Goal: Information Seeking & Learning: Learn about a topic

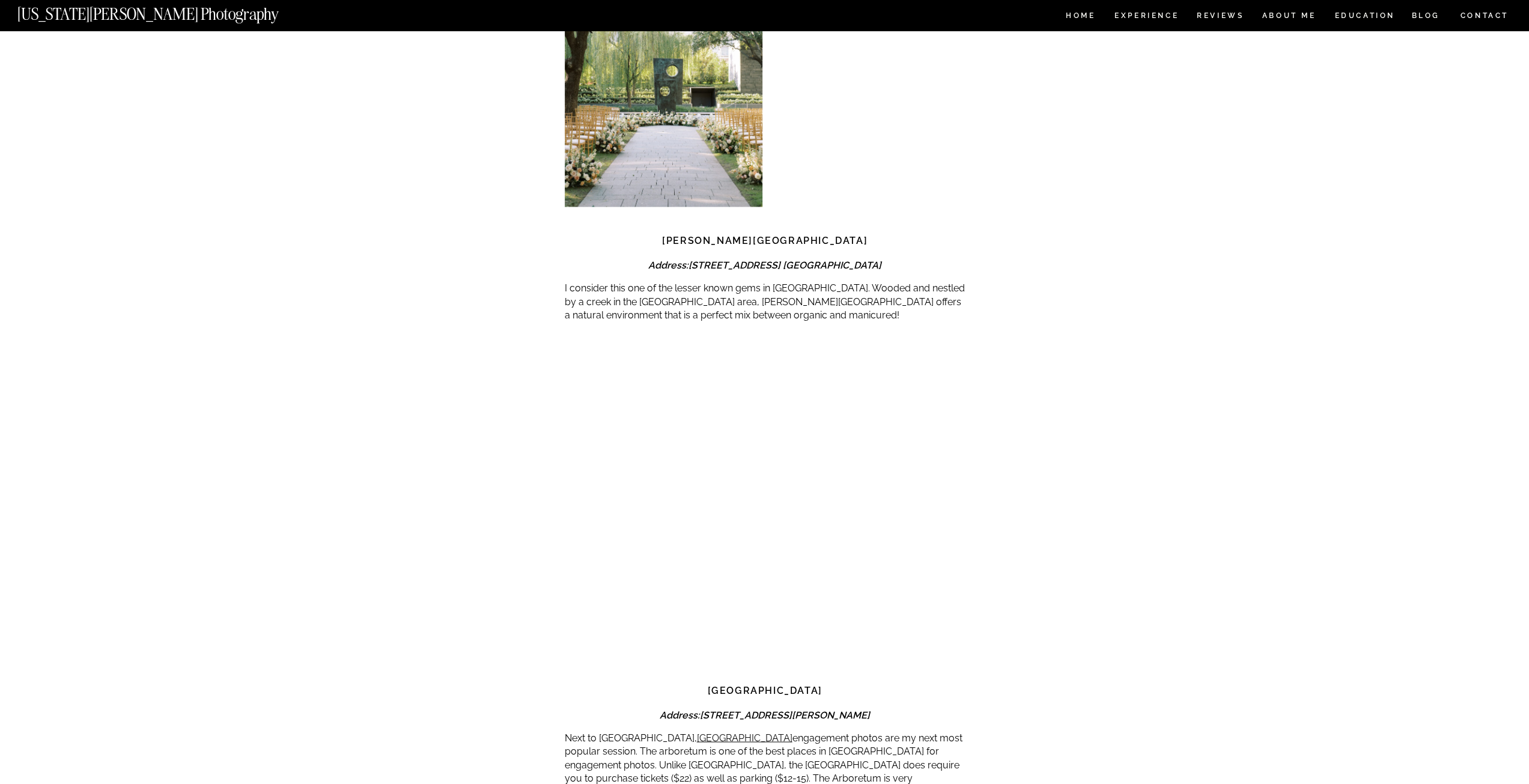
scroll to position [1682, 0]
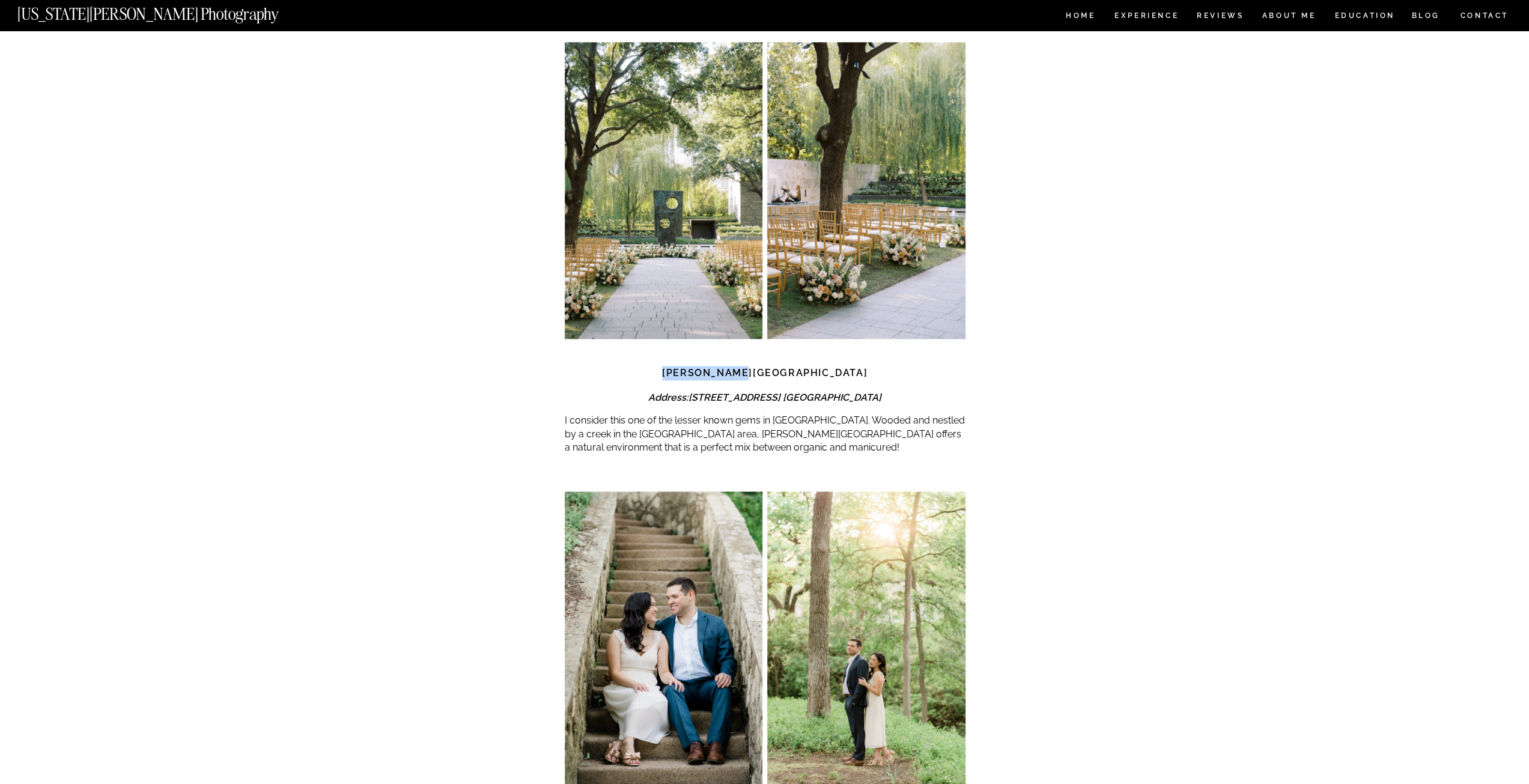
drag, startPoint x: 811, startPoint y: 341, endPoint x: 723, endPoint y: 345, distance: 88.1
click at [723, 366] on h3 "[PERSON_NAME][GEOGRAPHIC_DATA]" at bounding box center [764, 372] width 401 height 15
copy strong "[PERSON_NAME][GEOGRAPHIC_DATA]"
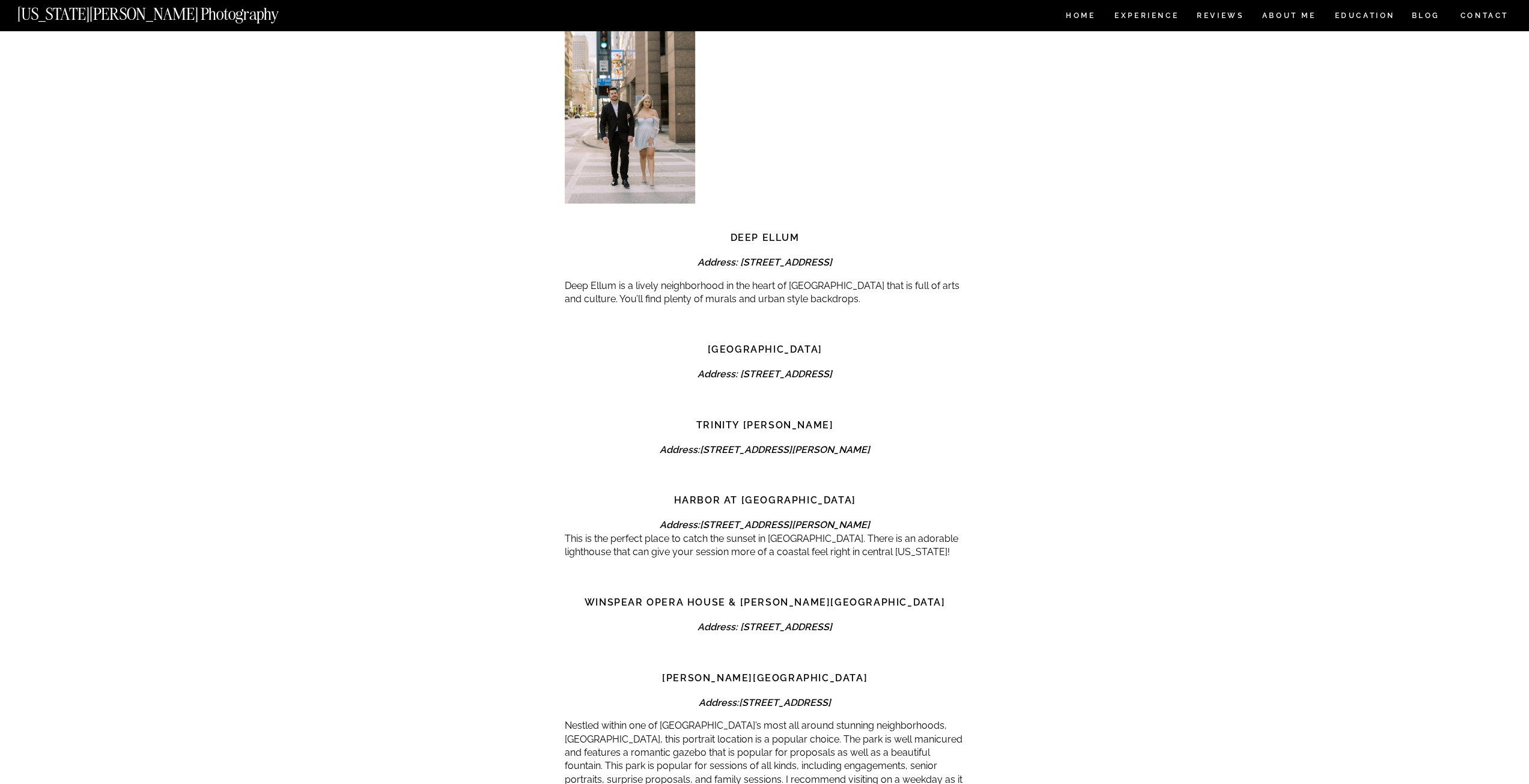
scroll to position [3664, 0]
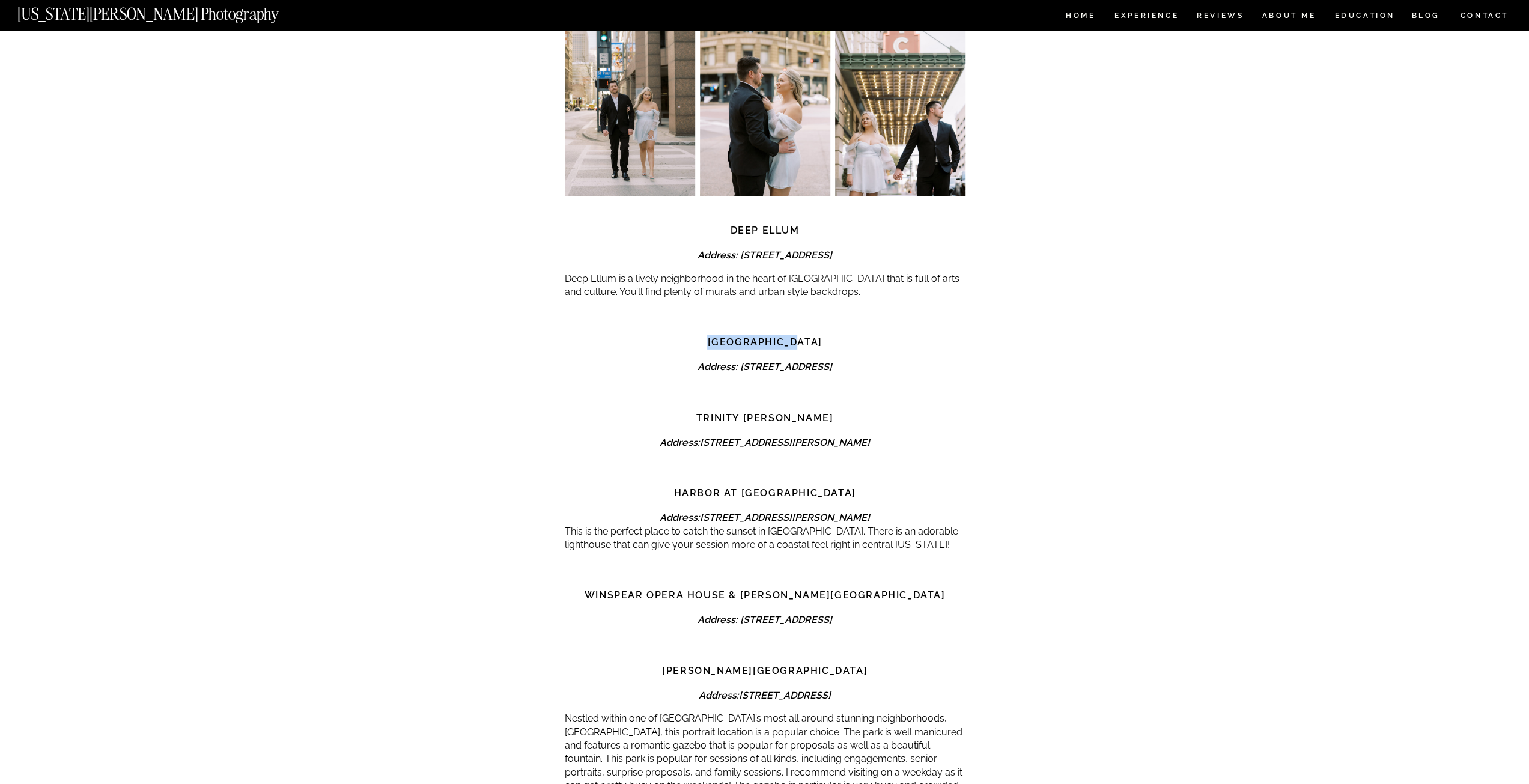
drag, startPoint x: 808, startPoint y: 301, endPoint x: 694, endPoint y: 302, distance: 114.0
click at [694, 335] on h3 "[GEOGRAPHIC_DATA]" at bounding box center [764, 342] width 401 height 15
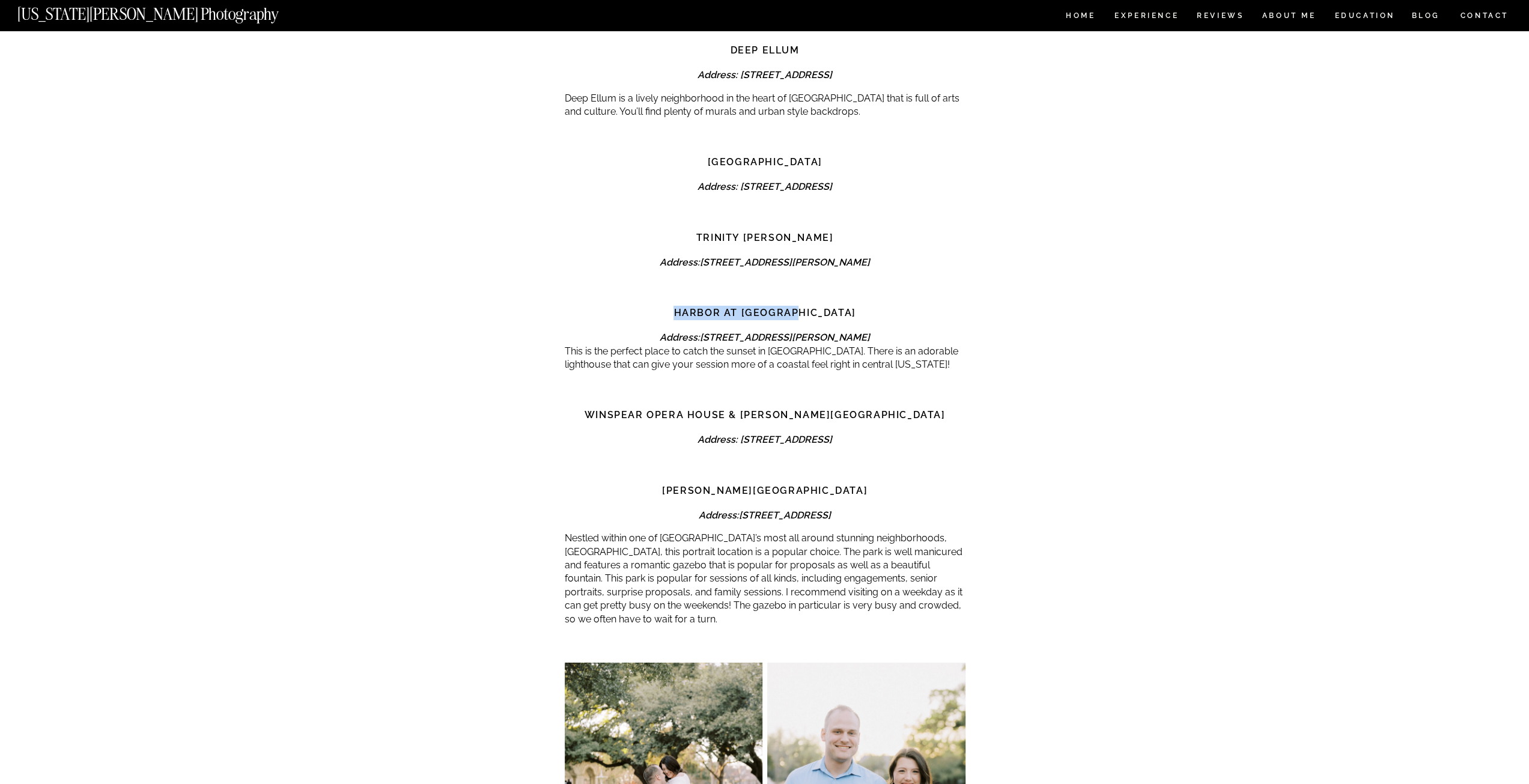
drag, startPoint x: 700, startPoint y: 271, endPoint x: 849, endPoint y: 270, distance: 149.0
click at [849, 306] on h3 "Harbor at [GEOGRAPHIC_DATA]" at bounding box center [764, 313] width 401 height 15
copy strong "Harbor at [GEOGRAPHIC_DATA]"
drag, startPoint x: 626, startPoint y: 372, endPoint x: 915, endPoint y: 375, distance: 289.0
click at [915, 407] on h3 "Winspear Opera House & [PERSON_NAME][GEOGRAPHIC_DATA]" at bounding box center [764, 414] width 401 height 15
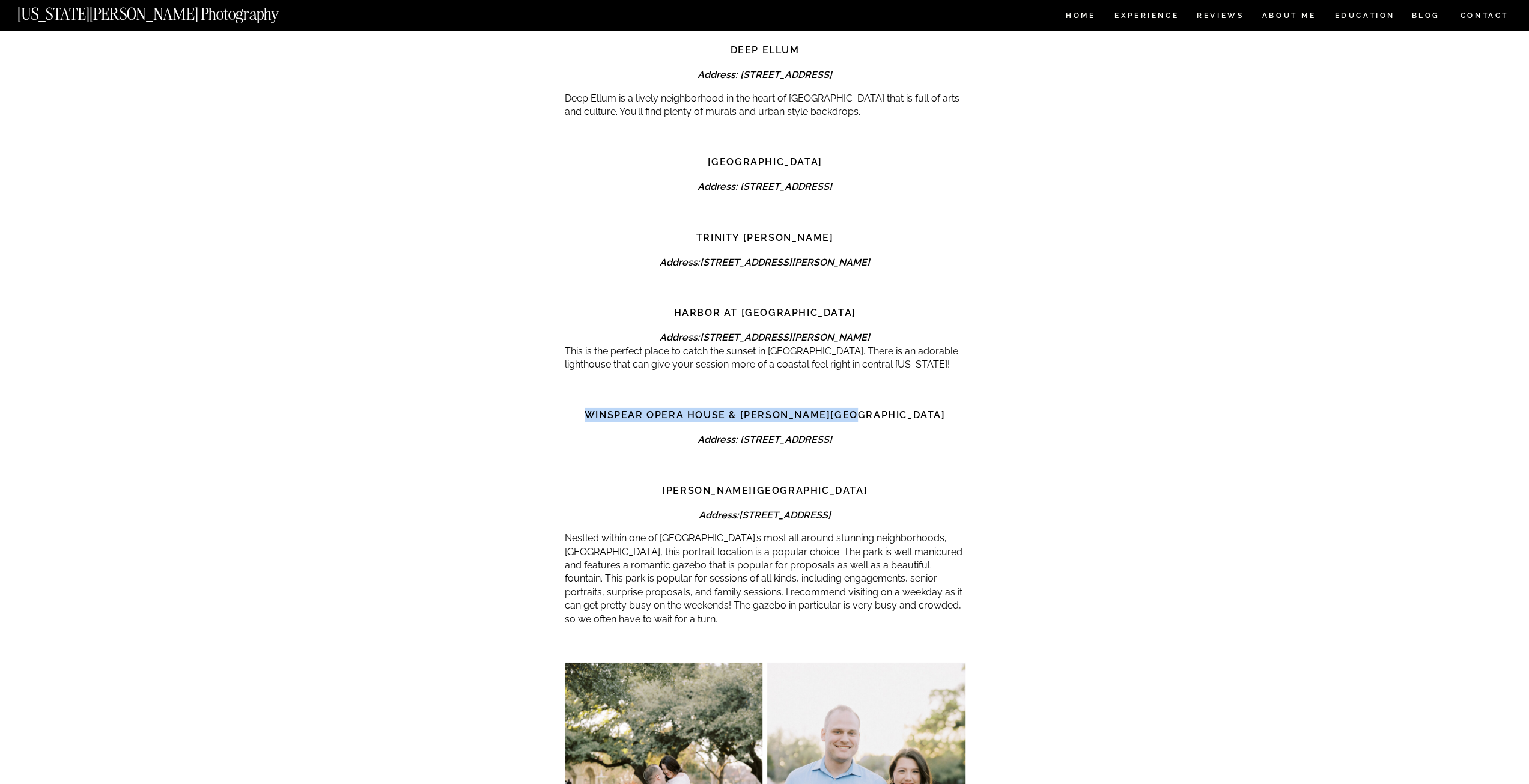
copy strong "Winspear Opera House & [PERSON_NAME][GEOGRAPHIC_DATA]"
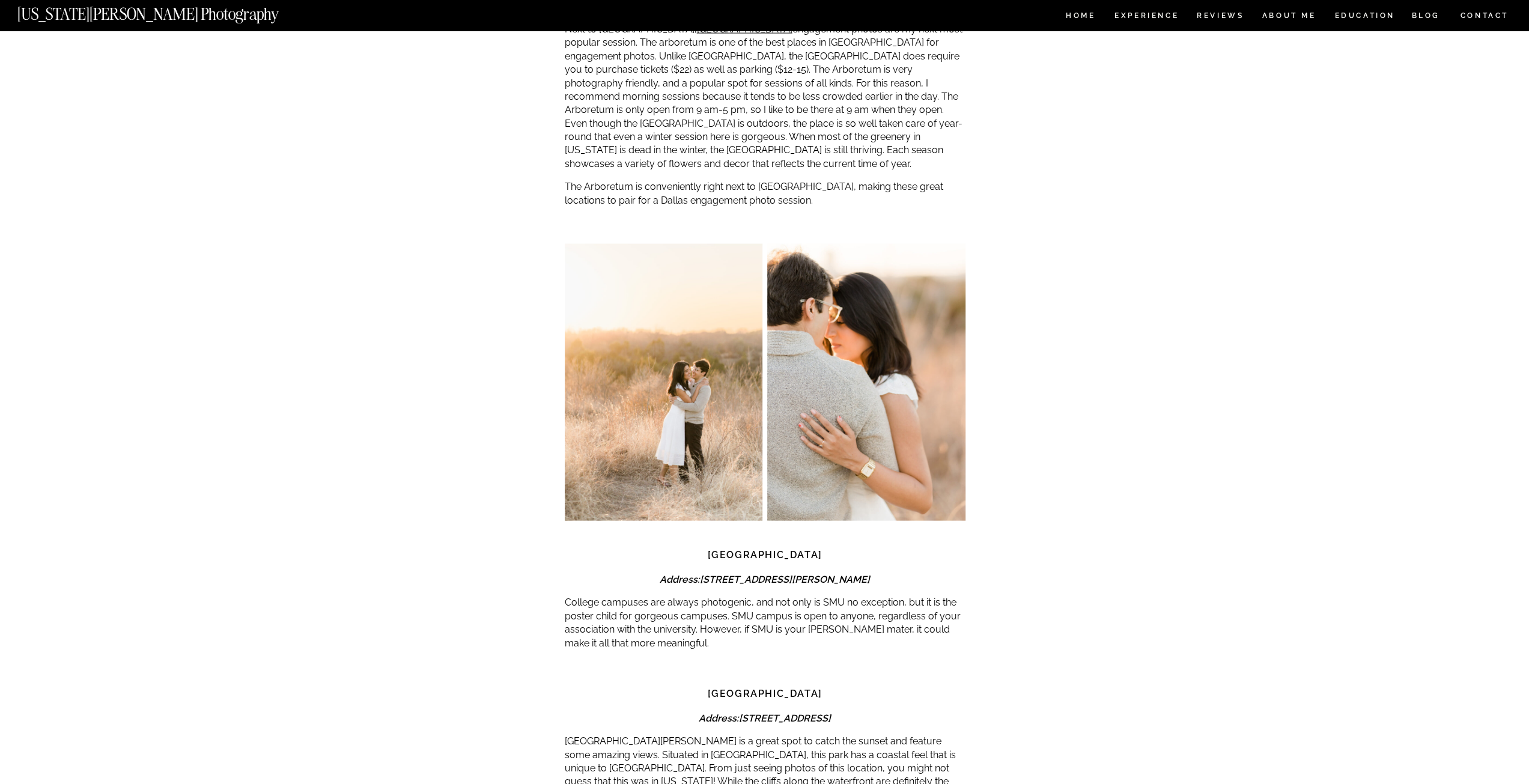
scroll to position [2583, 0]
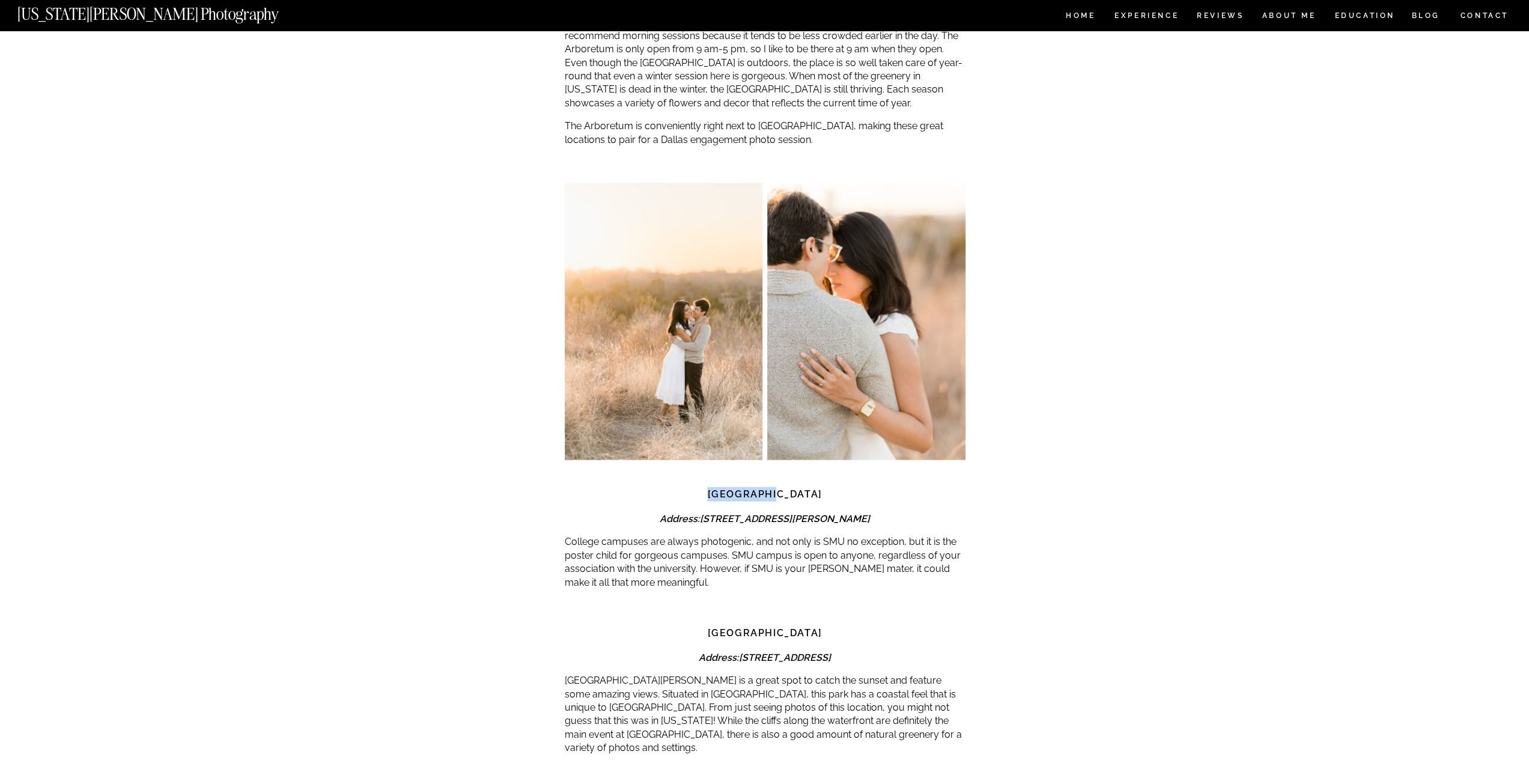
drag, startPoint x: 805, startPoint y: 467, endPoint x: 726, endPoint y: 472, distance: 79.2
click at [726, 487] on h3 "[GEOGRAPHIC_DATA]" at bounding box center [764, 494] width 401 height 15
copy strong "[GEOGRAPHIC_DATA]"
drag, startPoint x: 817, startPoint y: 613, endPoint x: 712, endPoint y: 610, distance: 105.0
click at [712, 626] on h3 "[GEOGRAPHIC_DATA]" at bounding box center [764, 633] width 401 height 15
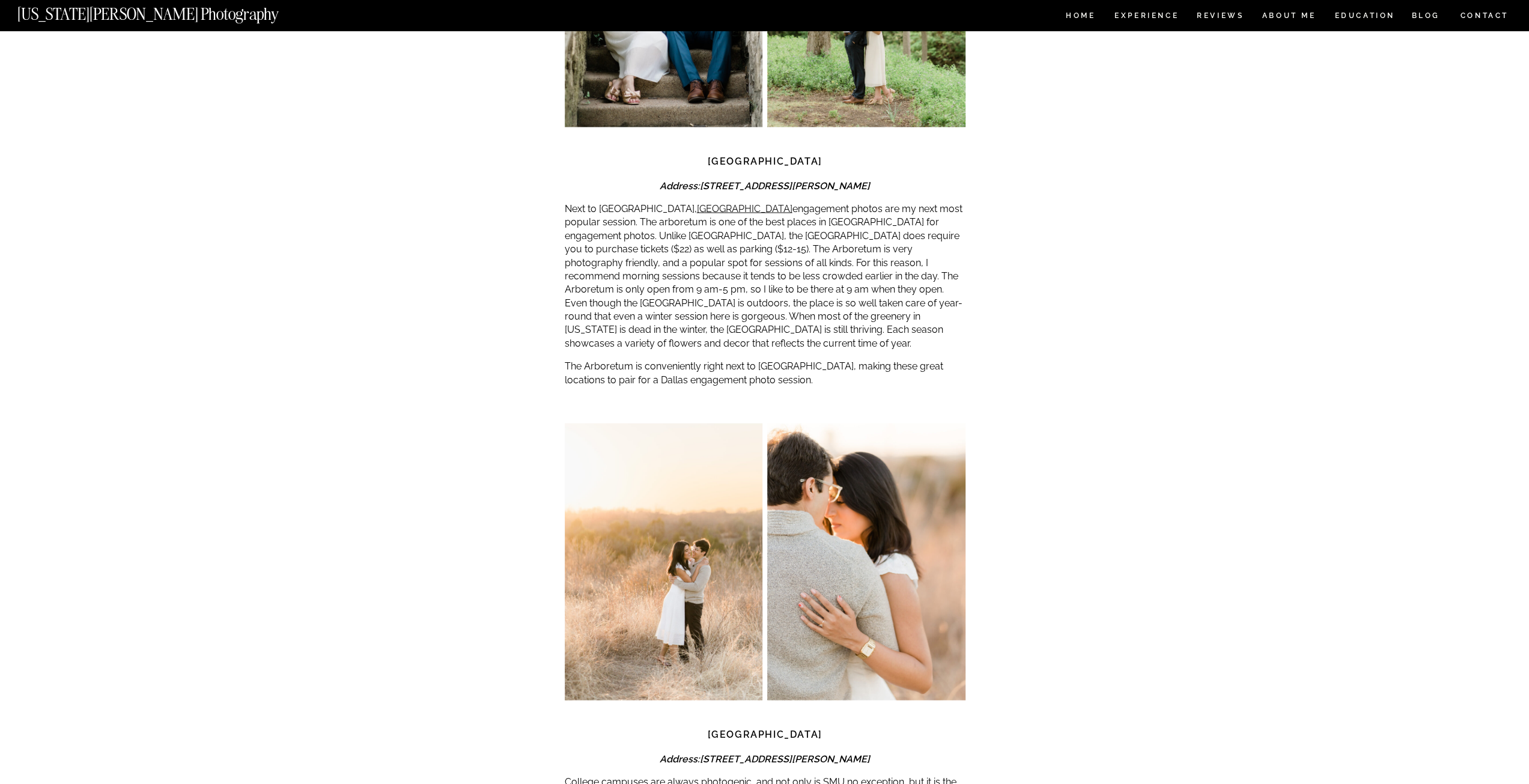
scroll to position [2703, 0]
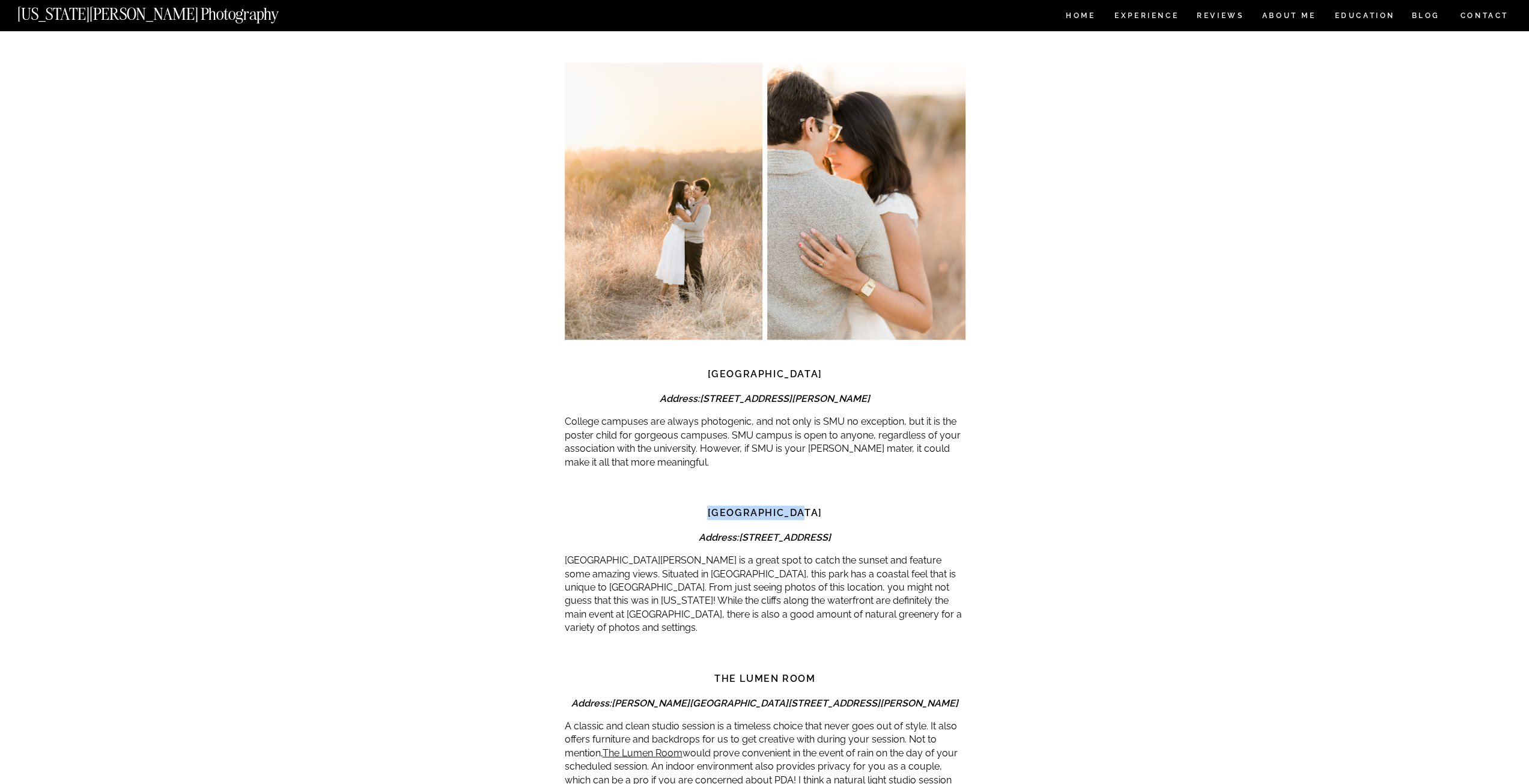
copy strong "[GEOGRAPHIC_DATA]"
